Goal: Task Accomplishment & Management: Use online tool/utility

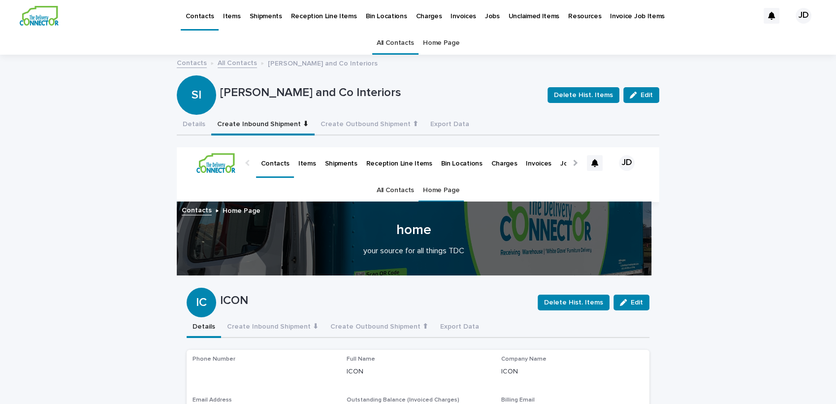
click at [402, 43] on link "All Contacts" at bounding box center [394, 42] width 37 height 23
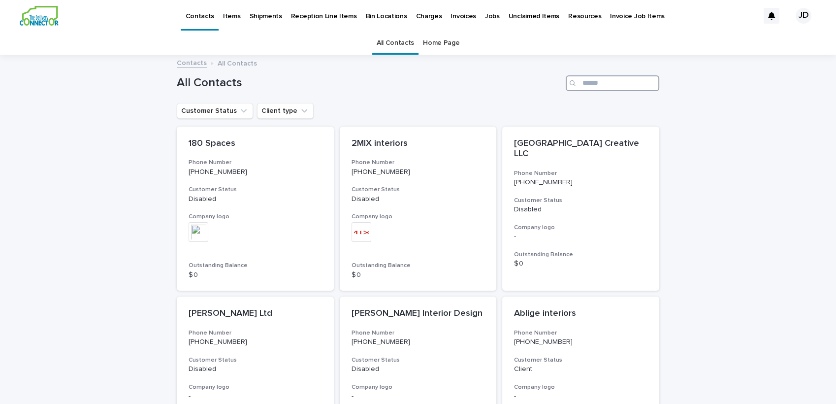
click at [643, 86] on input "Search" at bounding box center [612, 83] width 94 height 16
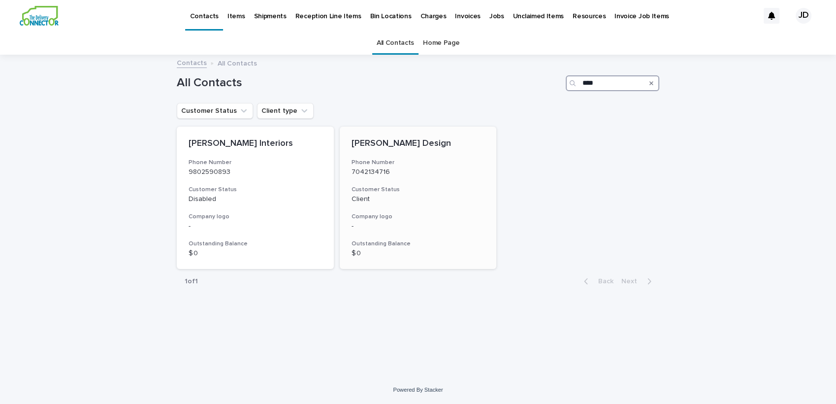
type input "****"
click at [451, 177] on div "[PERSON_NAME] Design Phone Number [PHONE_NUMBER] Customer Status Client Company…" at bounding box center [418, 197] width 157 height 143
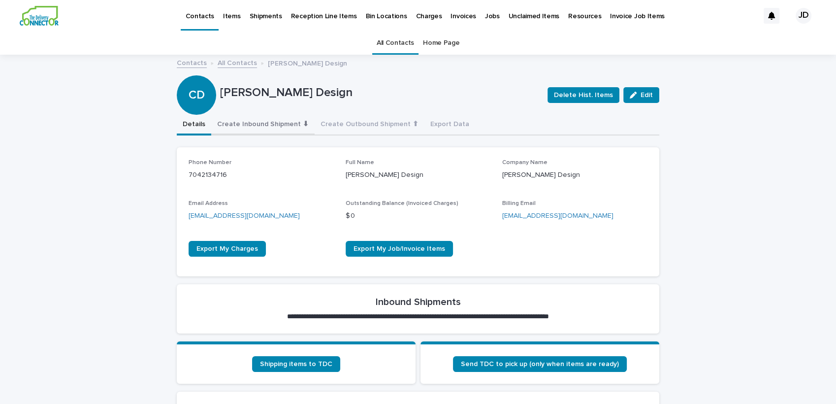
click at [228, 127] on button "Create Inbound Shipment ⬇" at bounding box center [262, 125] width 103 height 21
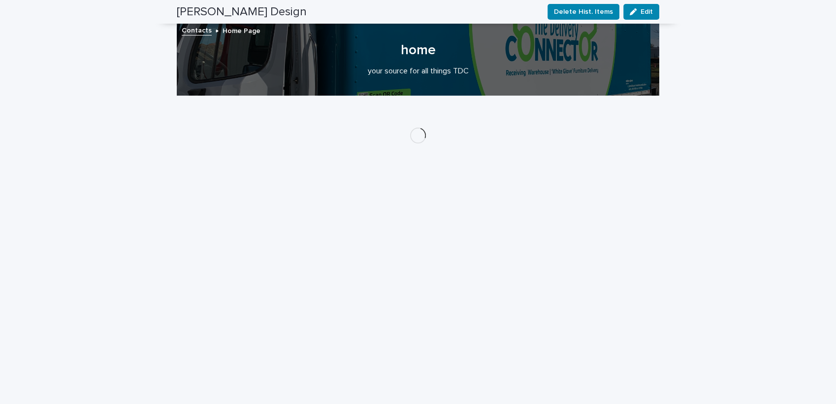
scroll to position [178, 0]
